Goal: Information Seeking & Learning: Learn about a topic

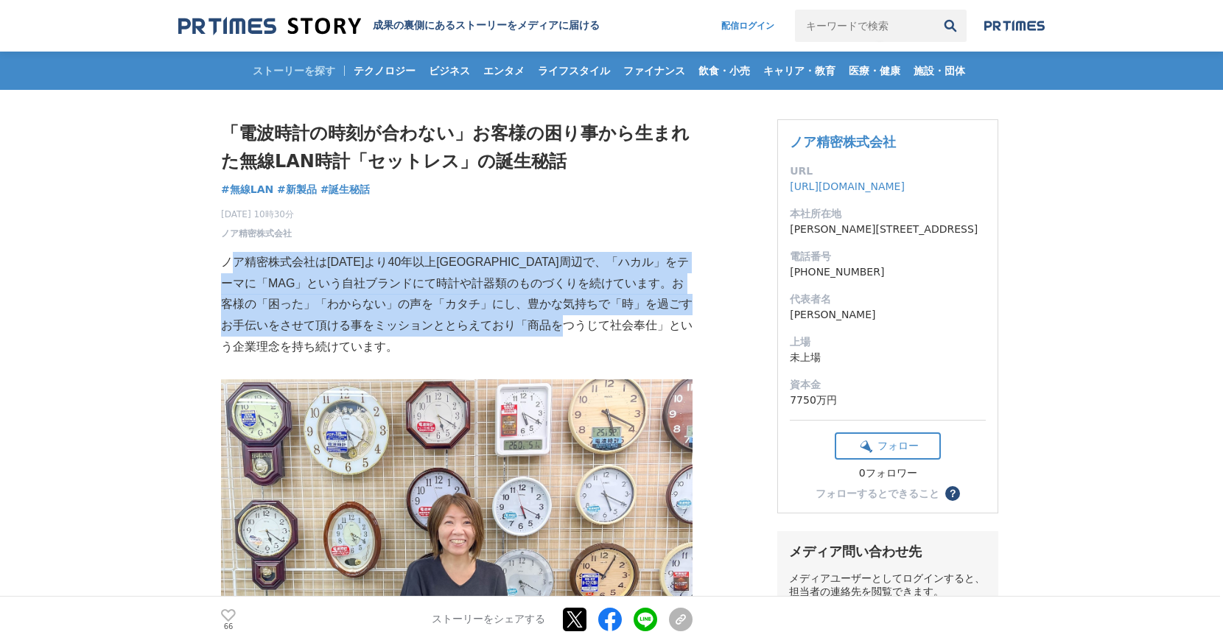
drag, startPoint x: 232, startPoint y: 262, endPoint x: 643, endPoint y: 332, distance: 416.4
click at [643, 332] on p "ノア精密株式会社は[DATE]より40年以上[GEOGRAPHIC_DATA]周辺で、「ハカル」をテーマに「MAG」という自社ブランドにて時計や計器類のものづ…" at bounding box center [457, 305] width 472 height 106
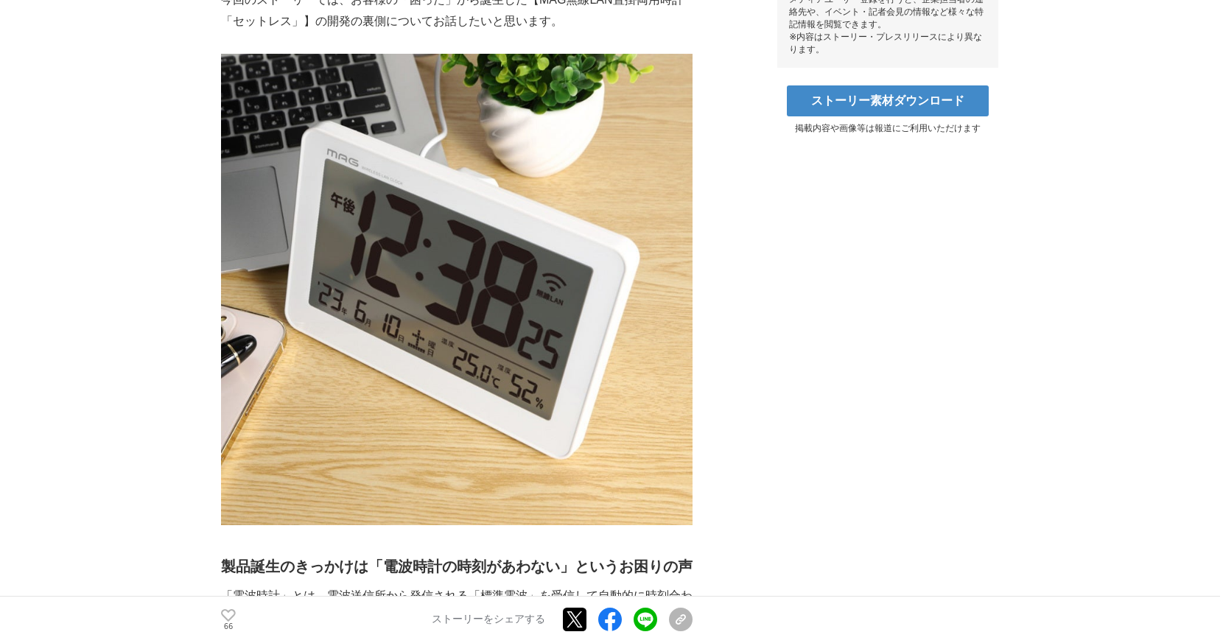
scroll to position [958, 0]
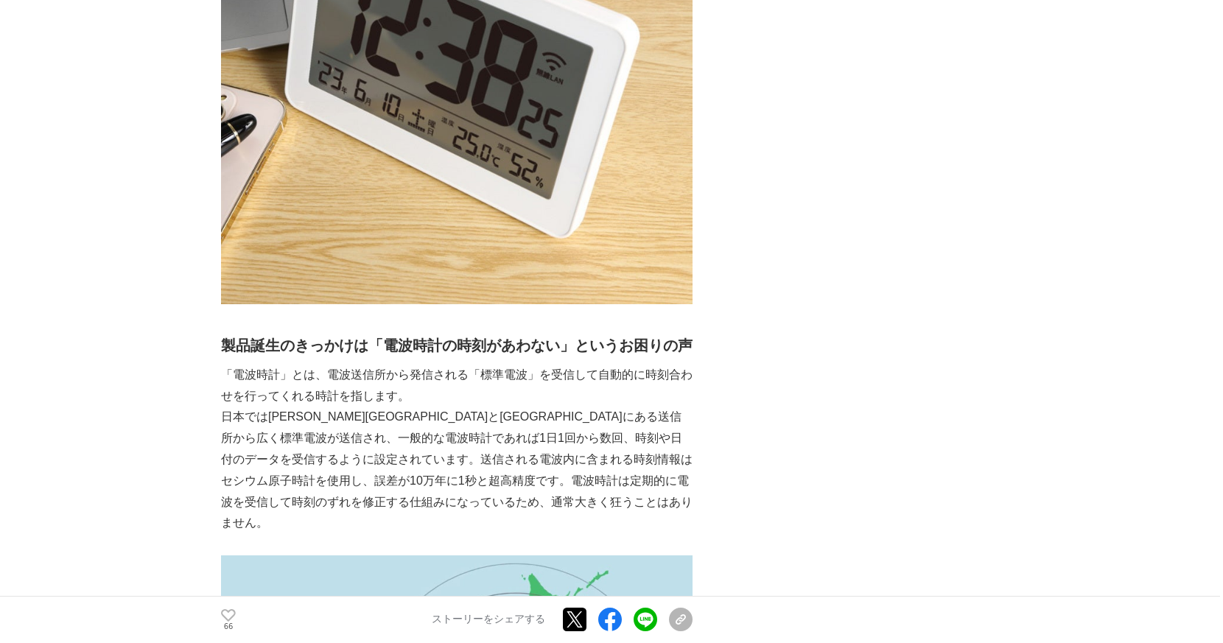
drag, startPoint x: 353, startPoint y: 354, endPoint x: 461, endPoint y: 399, distance: 117.3
click at [461, 399] on p "「電波時計」とは、電波送信所から発信される「標準電波」を受信して自動的に時刻合わせを行ってくれる時計を指します。" at bounding box center [457, 386] width 472 height 43
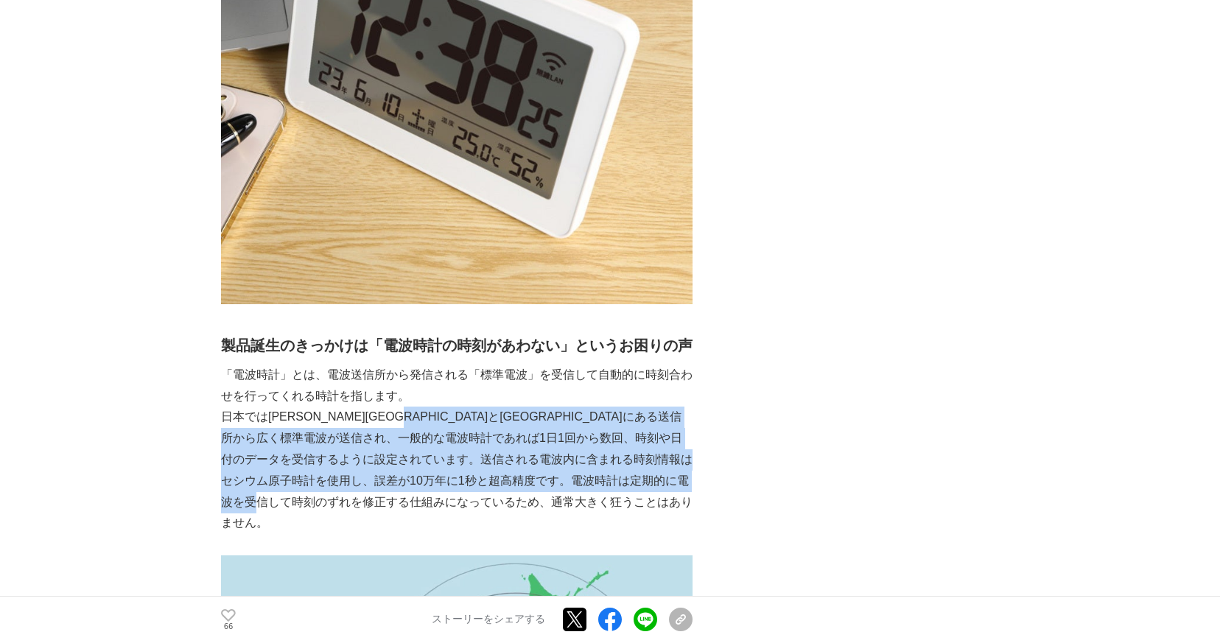
drag, startPoint x: 481, startPoint y: 409, endPoint x: 508, endPoint y: 510, distance: 104.4
click at [508, 511] on p "日本では[PERSON_NAME][GEOGRAPHIC_DATA]と[GEOGRAPHIC_DATA]にある送信所から広く標準電波が送信され、一般的な電波時…" at bounding box center [457, 470] width 472 height 127
click at [508, 510] on p "日本では[PERSON_NAME][GEOGRAPHIC_DATA]と[GEOGRAPHIC_DATA]にある送信所から広く標準電波が送信され、一般的な電波時…" at bounding box center [457, 470] width 472 height 127
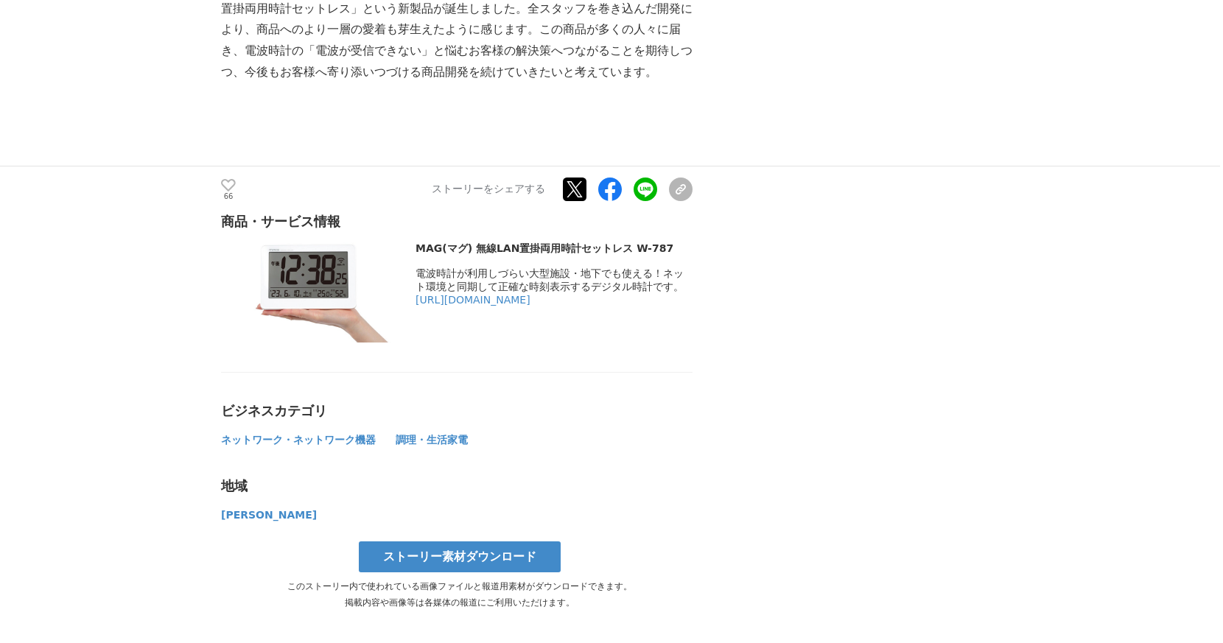
scroll to position [6190, 0]
